Goal: Task Accomplishment & Management: Complete application form

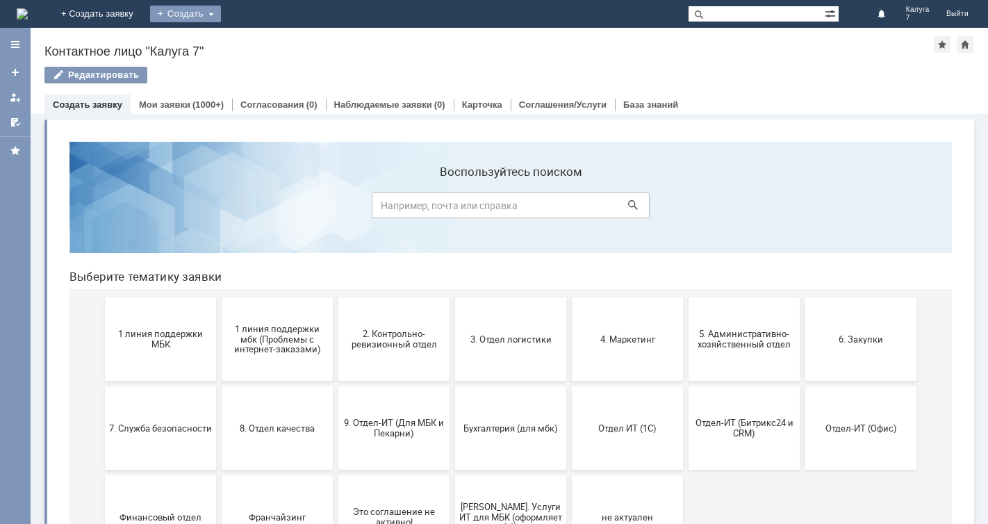
click at [221, 11] on div "Создать" at bounding box center [185, 14] width 71 height 17
click at [259, 43] on link "Заявка" at bounding box center [206, 41] width 106 height 17
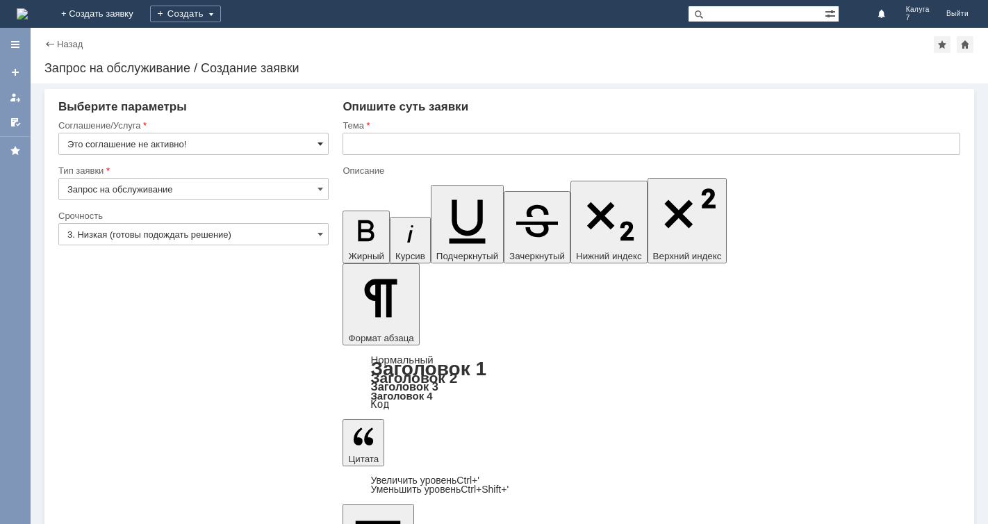
click at [320, 141] on span at bounding box center [321, 143] width 6 height 11
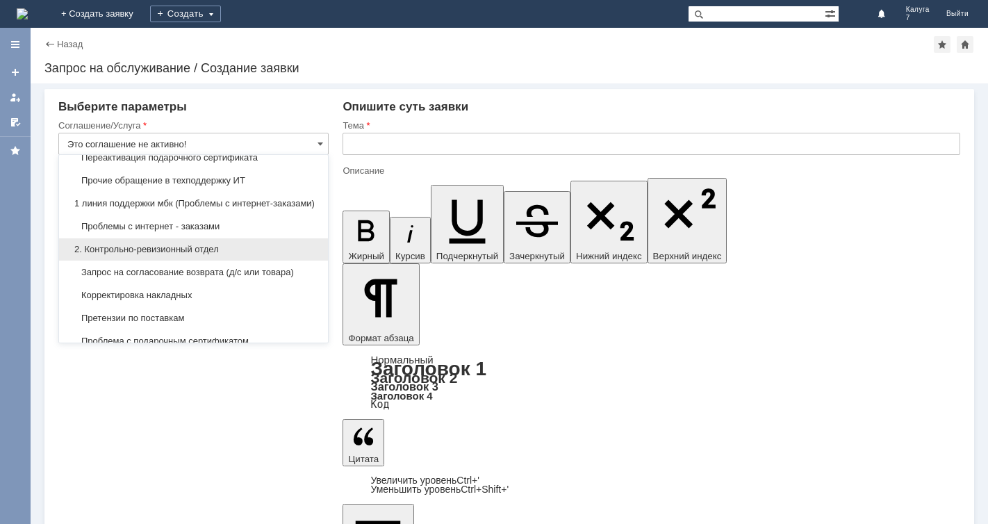
scroll to position [139, 0]
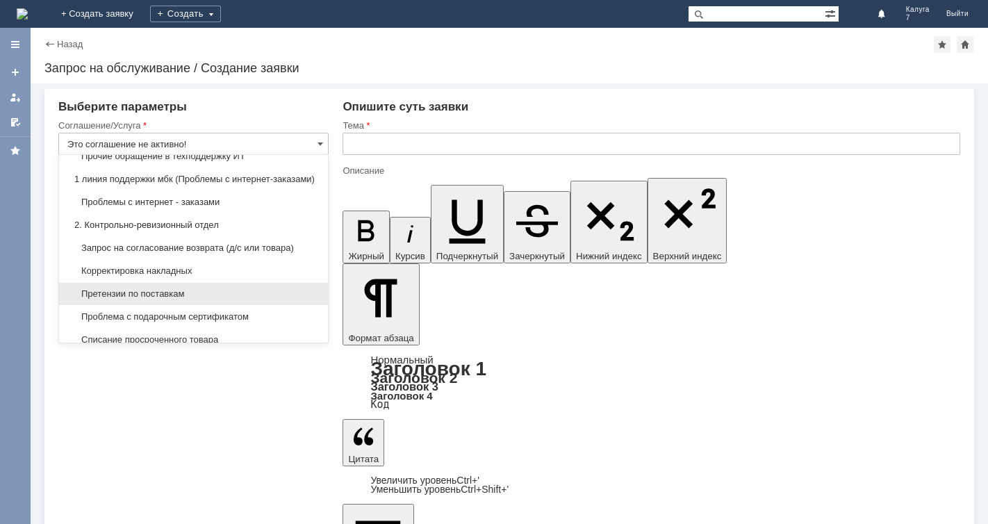
click at [175, 300] on span "Претензии по поставкам" at bounding box center [193, 293] width 252 height 11
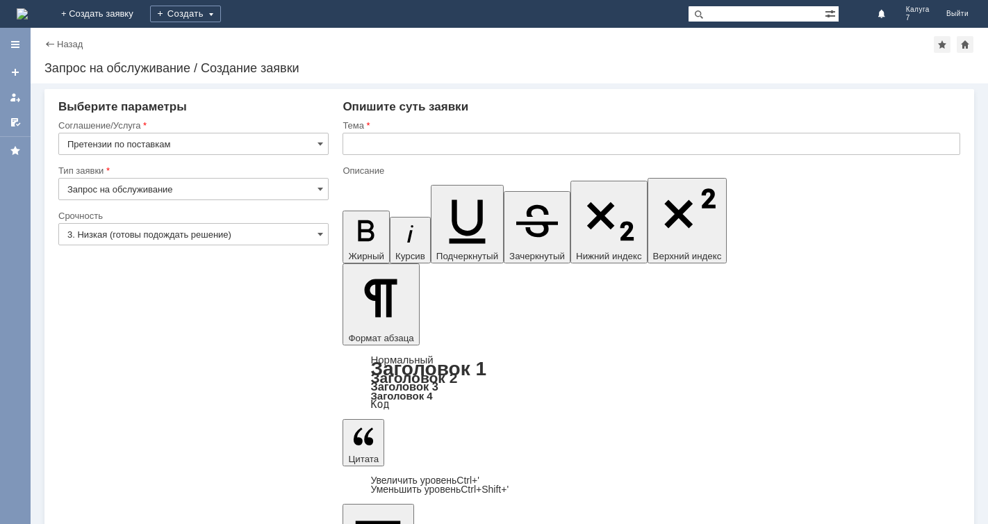
type input "Претензии по поставкам"
click at [322, 230] on span at bounding box center [321, 234] width 6 height 11
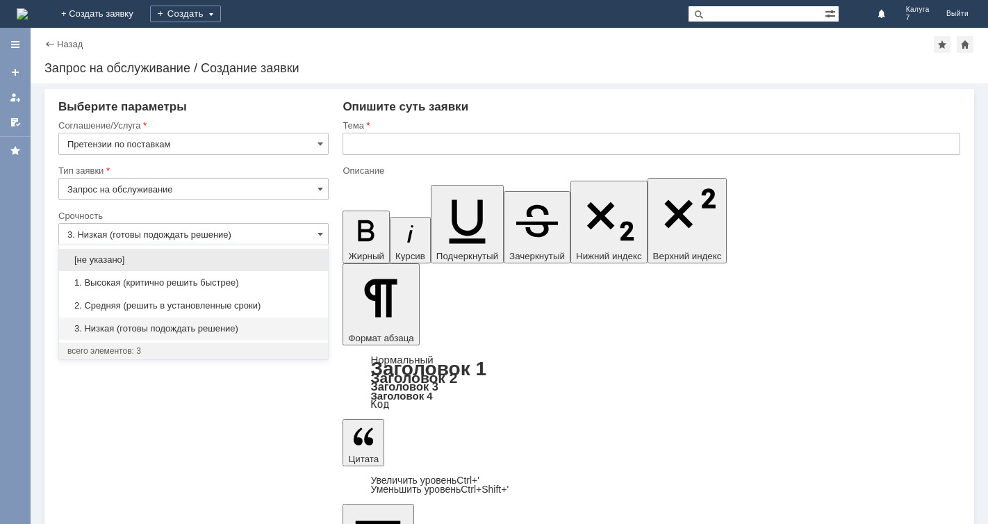
drag, startPoint x: 172, startPoint y: 304, endPoint x: 179, endPoint y: 298, distance: 9.4
click at [173, 303] on span "2. Средняя (решить в установленные сроки)" at bounding box center [193, 305] width 252 height 11
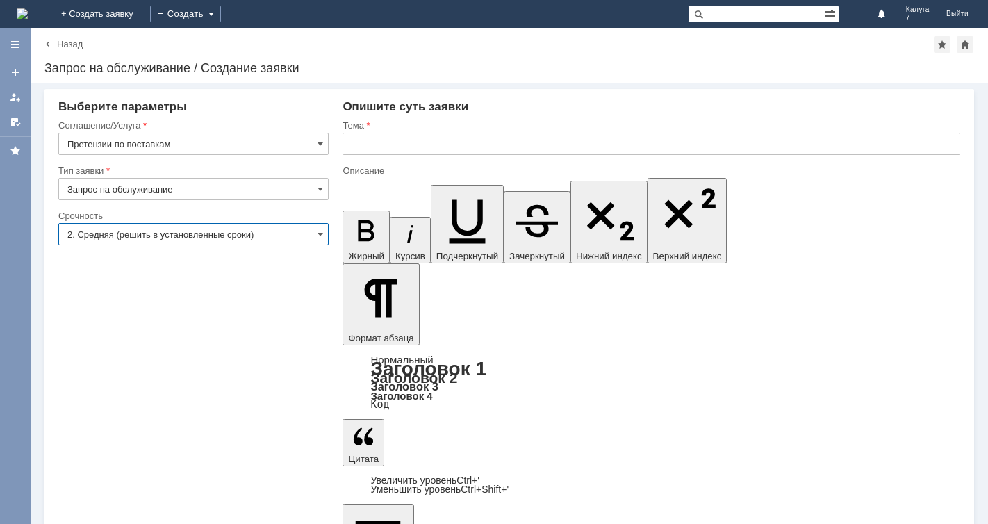
type input "2. Средняя (решить в установленные сроки)"
click at [355, 142] on input "text" at bounding box center [652, 144] width 618 height 22
type input "претензия по поставкам"
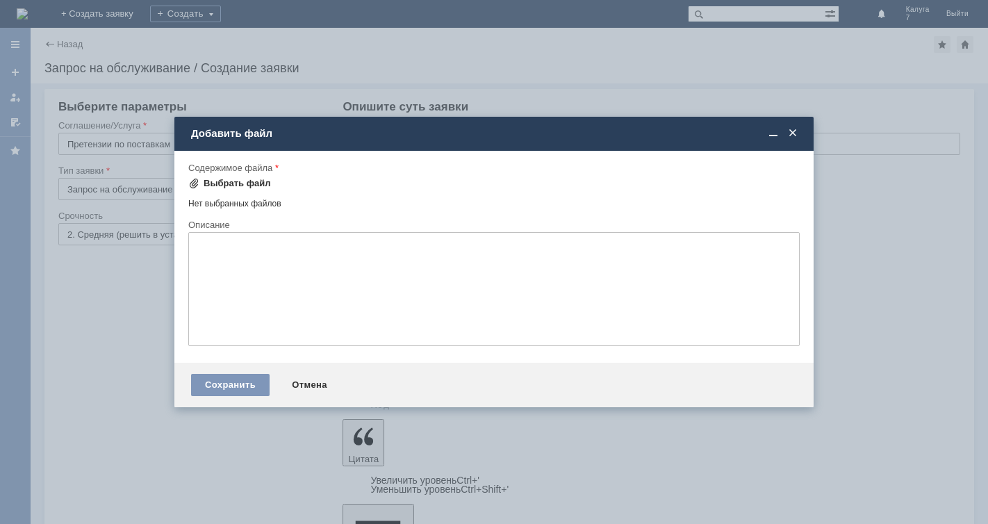
click at [192, 180] on span at bounding box center [193, 183] width 11 height 11
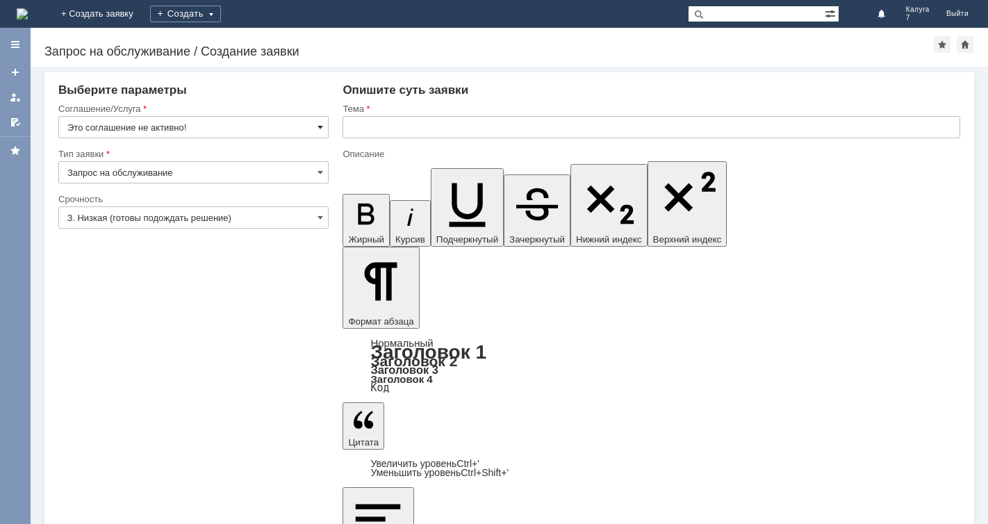
click at [319, 127] on span at bounding box center [321, 127] width 6 height 11
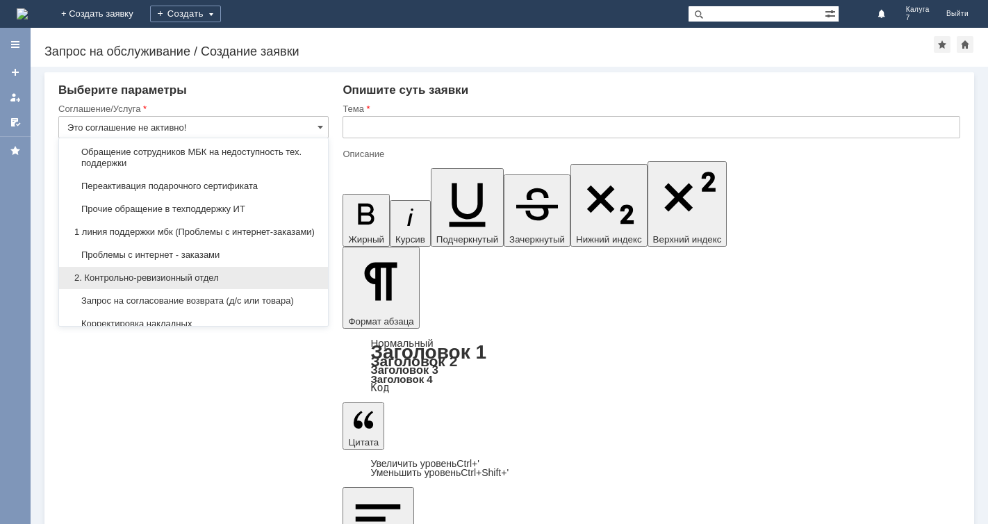
scroll to position [139, 0]
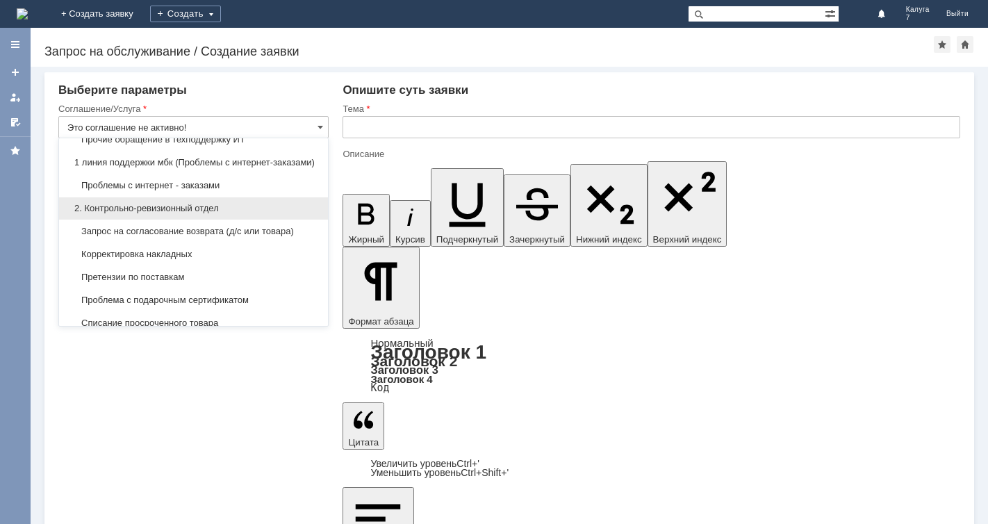
click at [234, 214] on span "2. Контрольно-ревизионный отдел" at bounding box center [193, 208] width 252 height 11
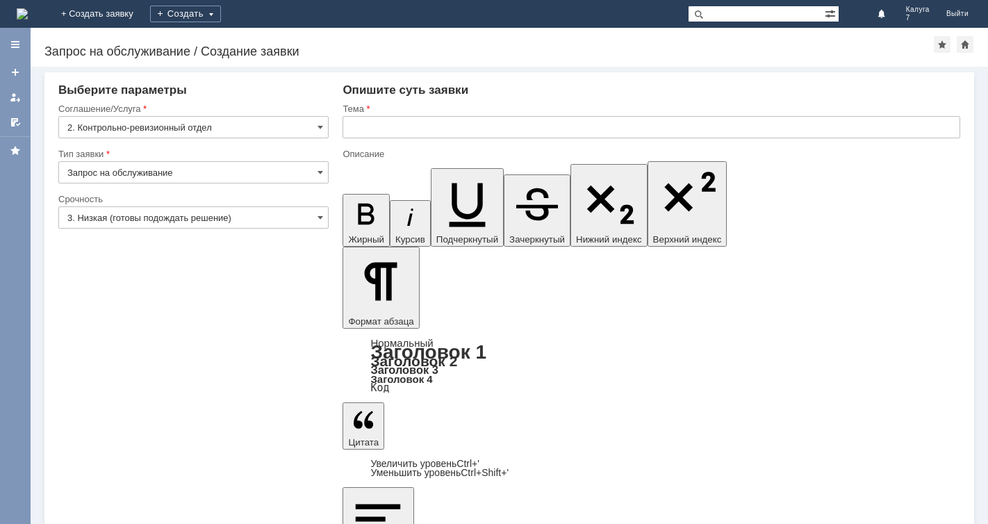
type input "2. Контрольно-ревизионный отдел"
click at [317, 218] on input "3. Низкая (готовы подождать решение)" at bounding box center [193, 217] width 270 height 22
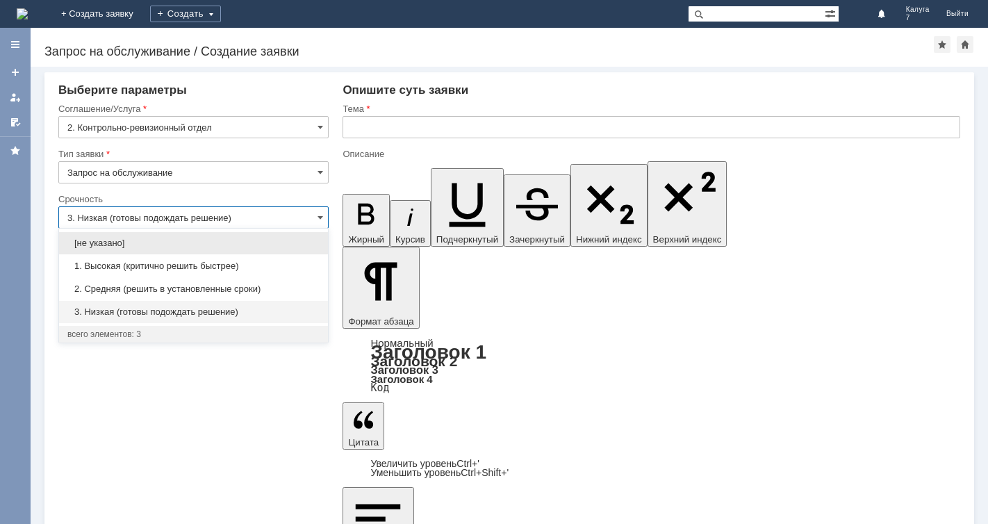
drag, startPoint x: 172, startPoint y: 295, endPoint x: 219, endPoint y: 273, distance: 51.3
click at [174, 295] on div "2. Средняя (решить в установленные сроки)" at bounding box center [193, 289] width 269 height 22
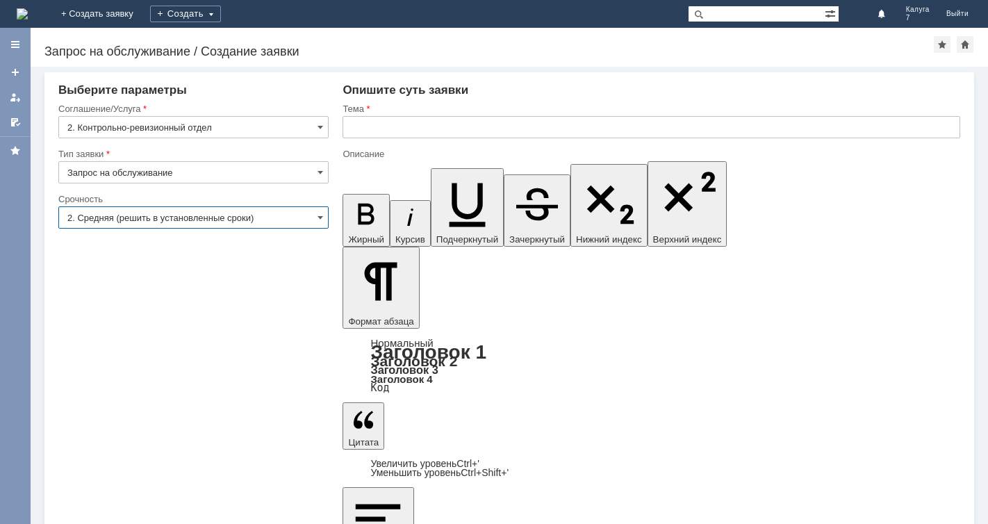
type input "2. Средняя (решить в установленные сроки)"
click at [355, 125] on input "text" at bounding box center [652, 127] width 618 height 22
type input "п"
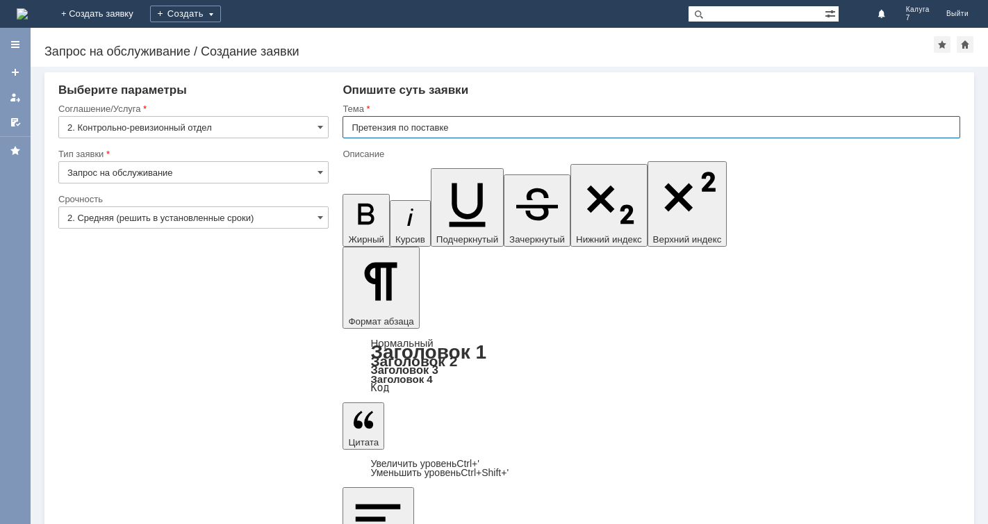
type input "Претензия по поставке"
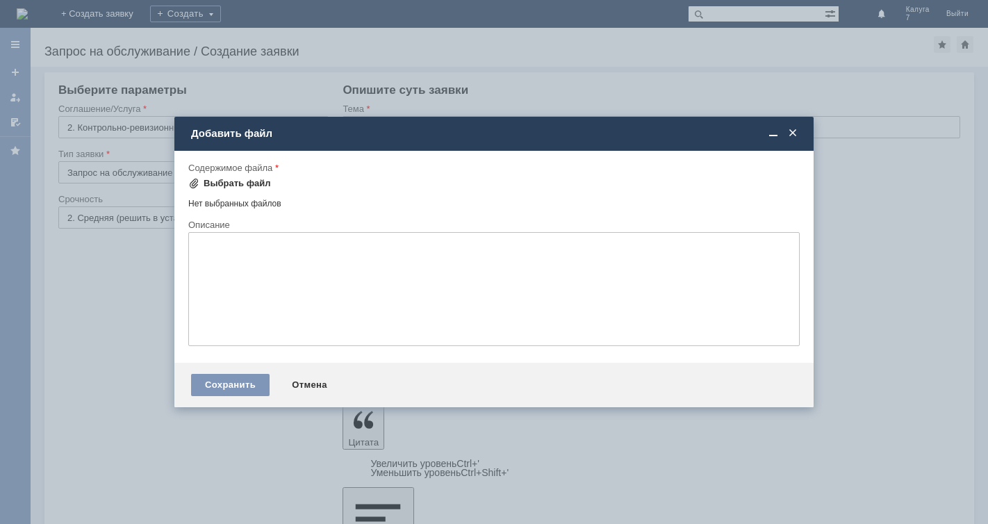
click at [195, 181] on span at bounding box center [193, 183] width 11 height 11
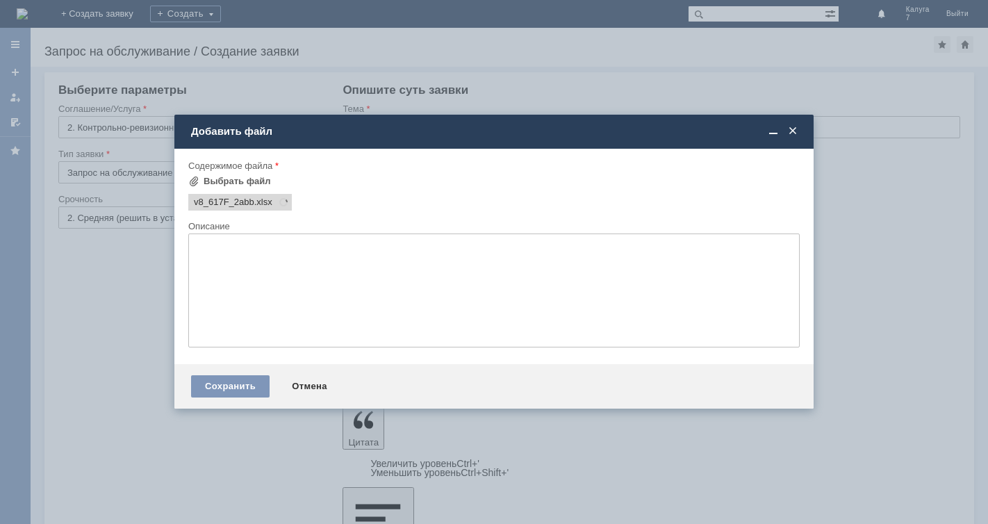
scroll to position [0, 0]
click at [228, 386] on div "Сохранить" at bounding box center [230, 386] width 79 height 22
